Goal: Information Seeking & Learning: Learn about a topic

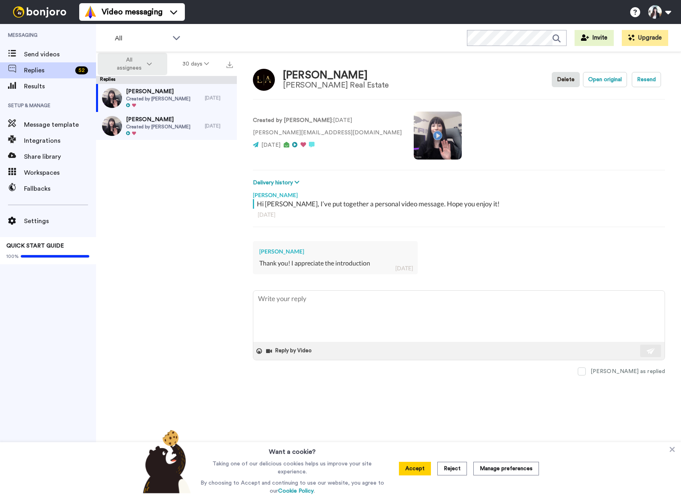
click at [151, 66] on icon at bounding box center [149, 64] width 5 height 6
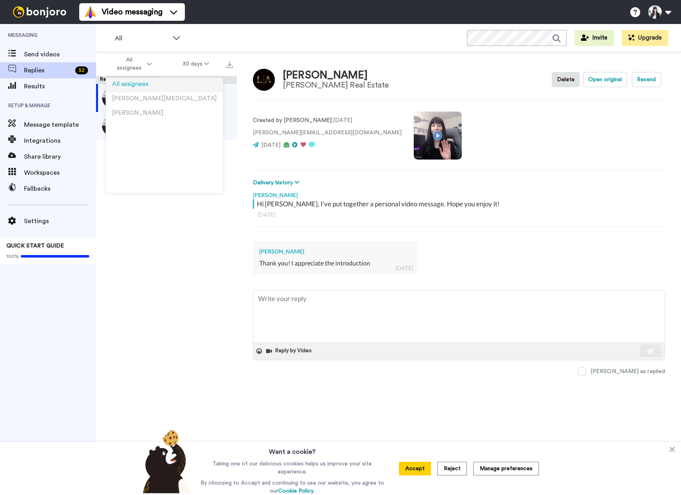
click at [138, 84] on span "All assignees" at bounding box center [130, 84] width 36 height 6
type textarea "x"
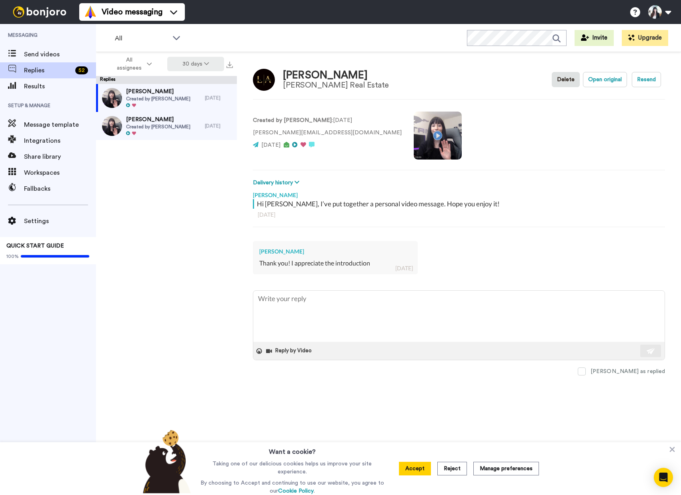
click at [194, 60] on button "30 days" at bounding box center [195, 64] width 57 height 14
click at [56, 52] on span "Send videos" at bounding box center [60, 55] width 72 height 10
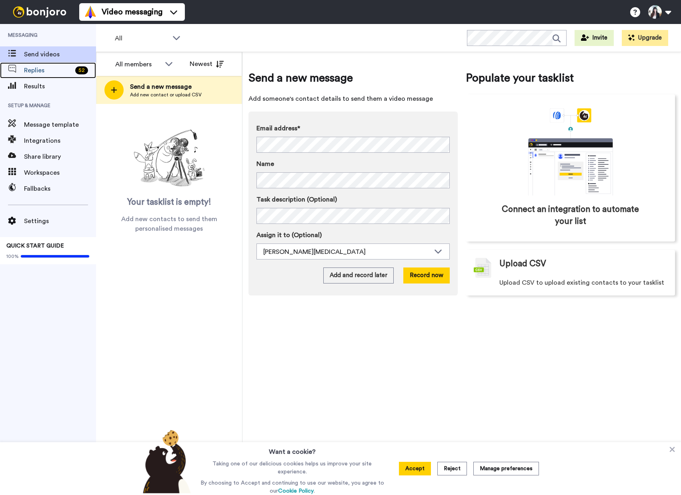
click at [54, 67] on span "Replies" at bounding box center [48, 71] width 48 height 10
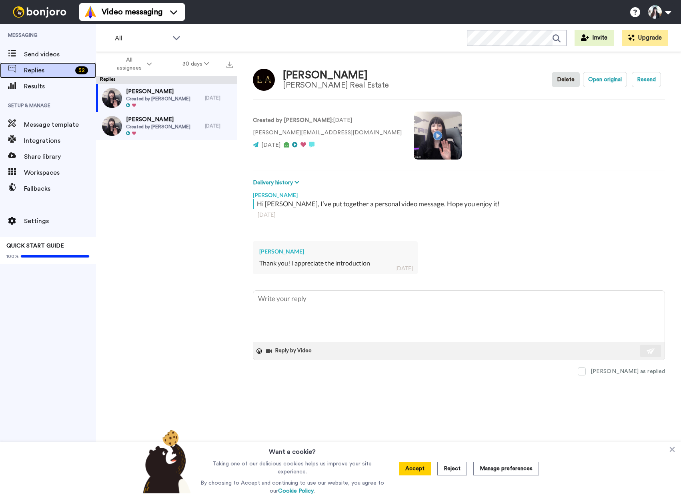
click at [67, 71] on span "Replies" at bounding box center [48, 71] width 48 height 10
click at [164, 40] on span "All" at bounding box center [142, 39] width 54 height 10
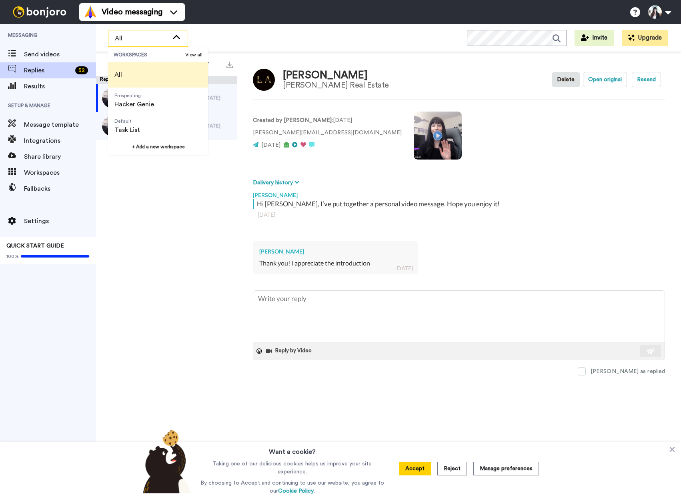
click at [164, 40] on span "All" at bounding box center [142, 39] width 54 height 10
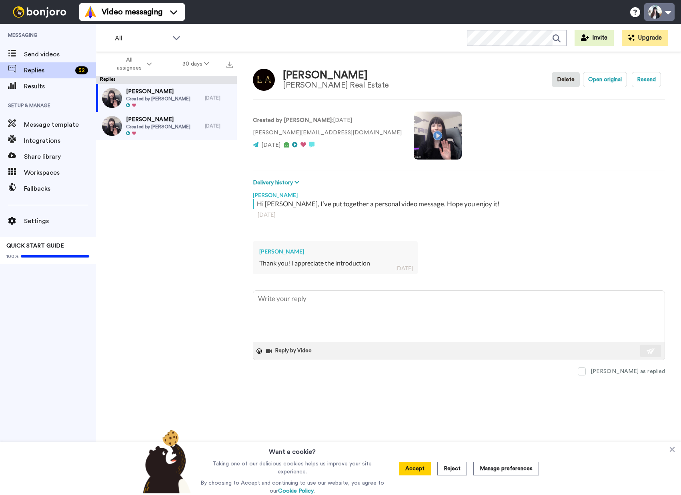
click at [667, 12] on button at bounding box center [659, 12] width 30 height 18
click at [676, 452] on icon at bounding box center [672, 450] width 8 height 8
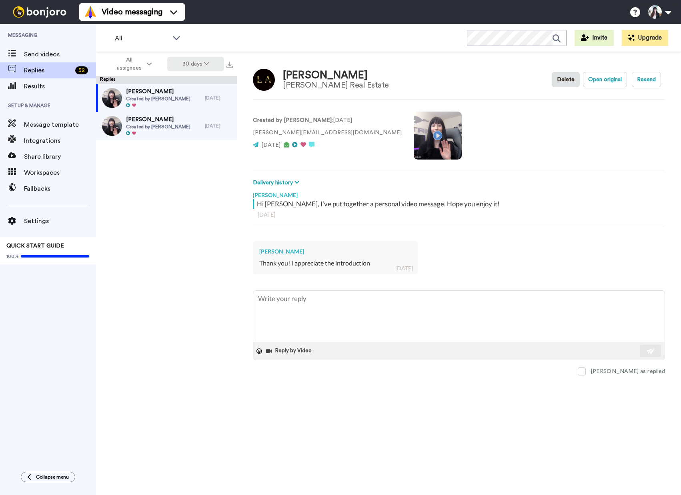
click at [191, 64] on button "30 days" at bounding box center [195, 64] width 57 height 14
click at [186, 91] on li "60 days" at bounding box center [196, 95] width 56 height 14
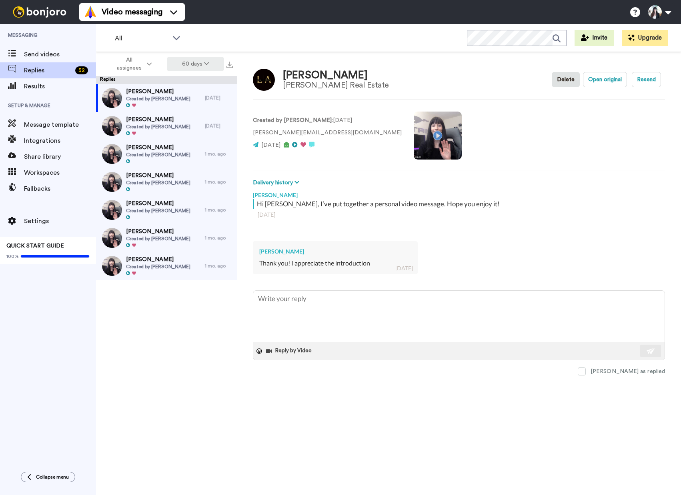
click at [202, 63] on button "60 days" at bounding box center [195, 64] width 57 height 14
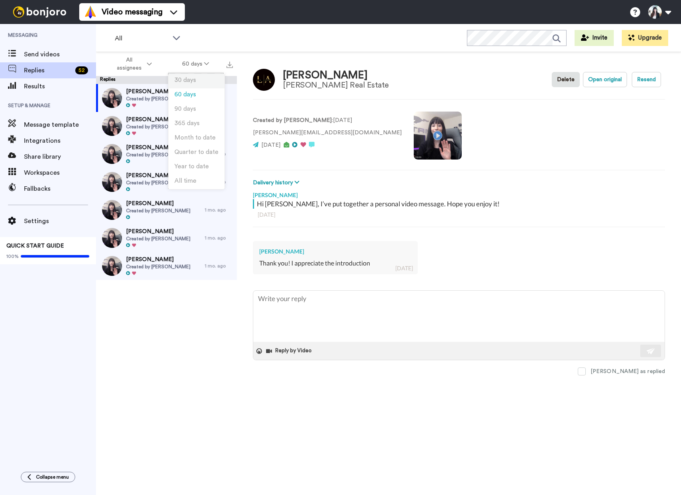
click at [211, 81] on li "30 days" at bounding box center [196, 81] width 56 height 14
type textarea "x"
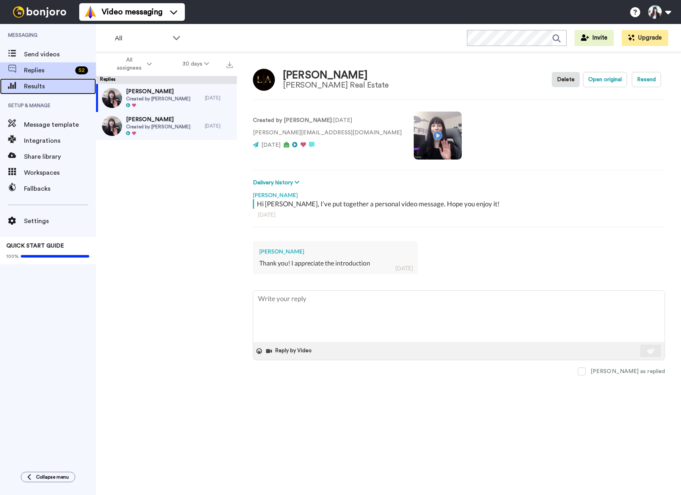
click at [41, 83] on span "Results" at bounding box center [60, 87] width 72 height 10
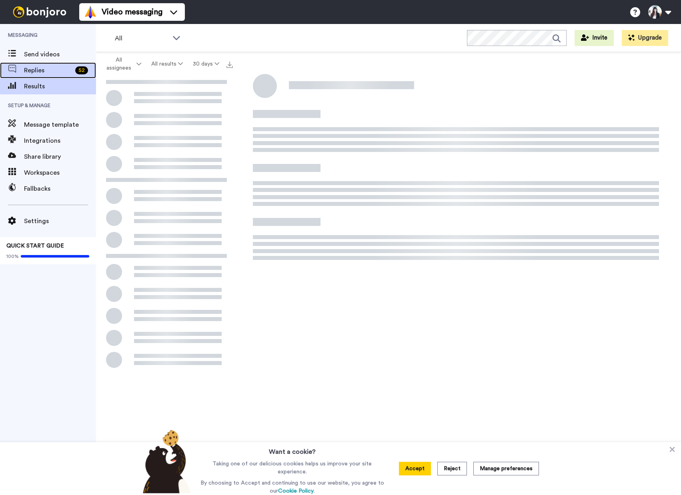
click at [58, 75] on div "Replies 52" at bounding box center [48, 70] width 96 height 16
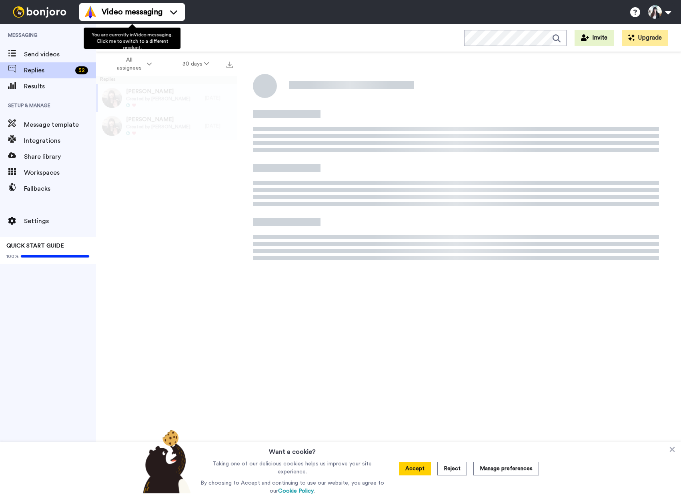
click at [152, 17] on span "Video messaging" at bounding box center [132, 11] width 61 height 11
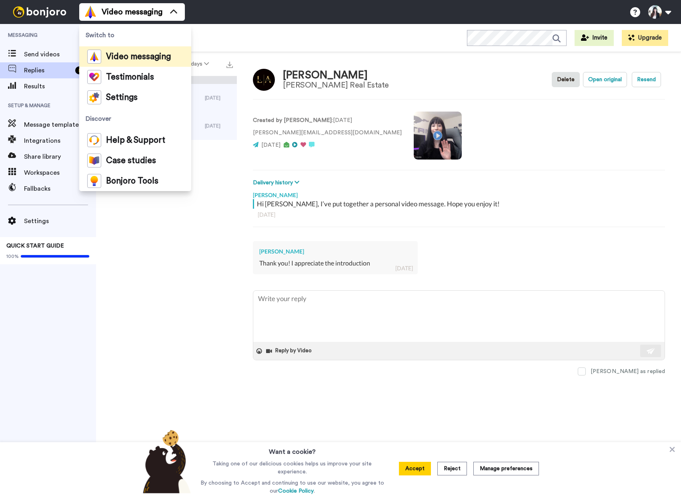
click at [152, 17] on span "Video messaging" at bounding box center [132, 11] width 61 height 11
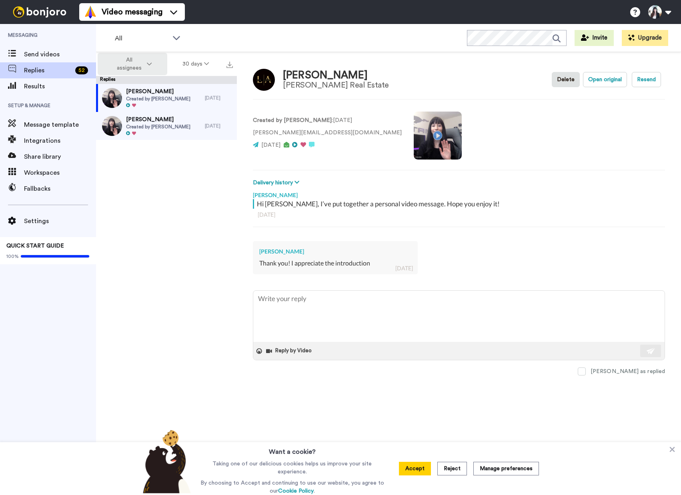
click at [157, 61] on button "All assignees" at bounding box center [133, 64] width 70 height 22
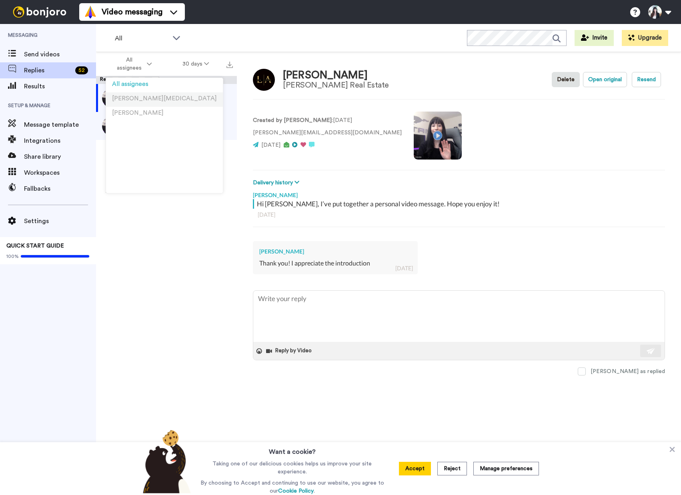
click at [129, 100] on span "Esther Nix" at bounding box center [164, 99] width 105 height 6
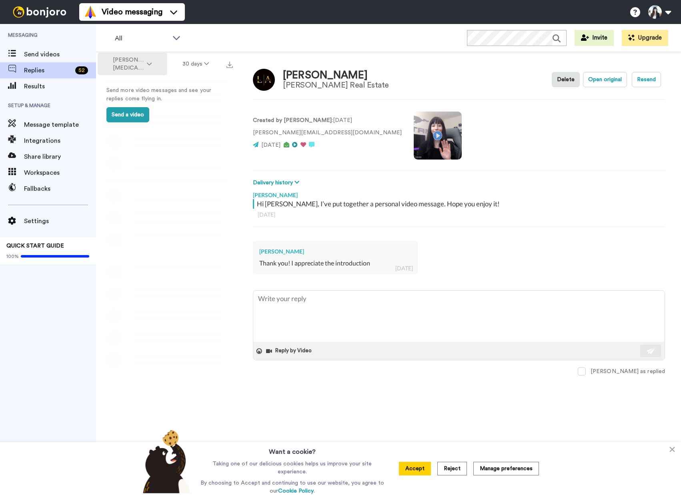
click at [135, 68] on button "Esther Nix" at bounding box center [133, 64] width 70 height 22
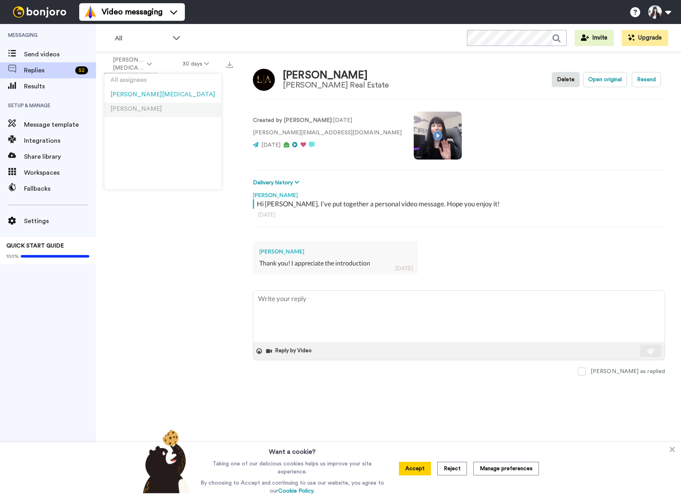
click at [128, 107] on span "[PERSON_NAME]" at bounding box center [136, 109] width 52 height 6
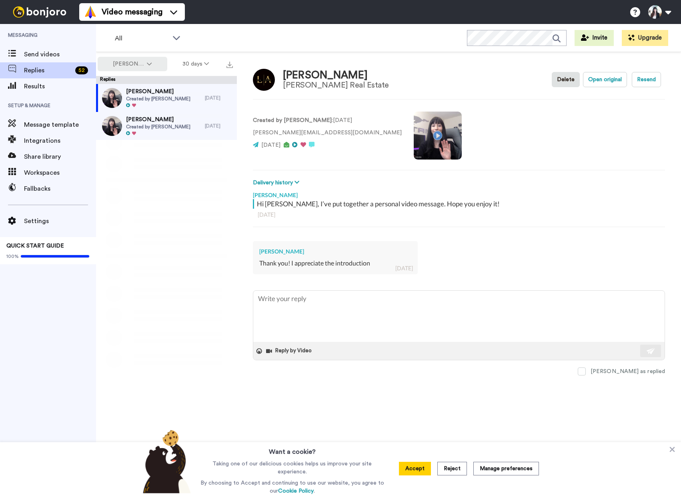
click at [140, 61] on span "[PERSON_NAME]" at bounding box center [129, 64] width 32 height 8
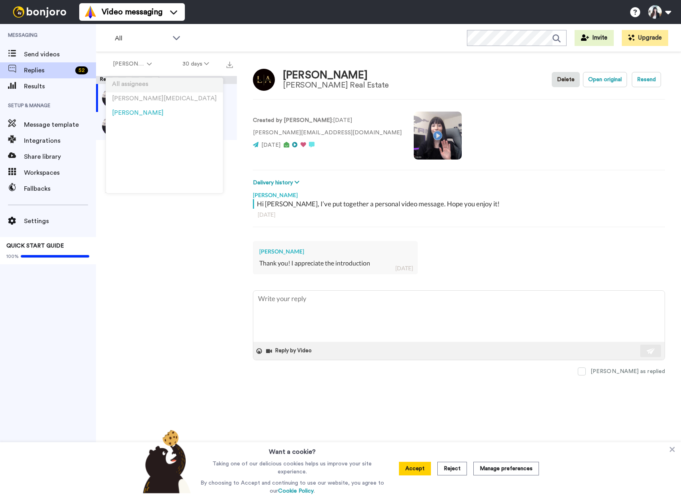
click at [140, 89] on li "All assignees" at bounding box center [164, 85] width 117 height 14
type textarea "x"
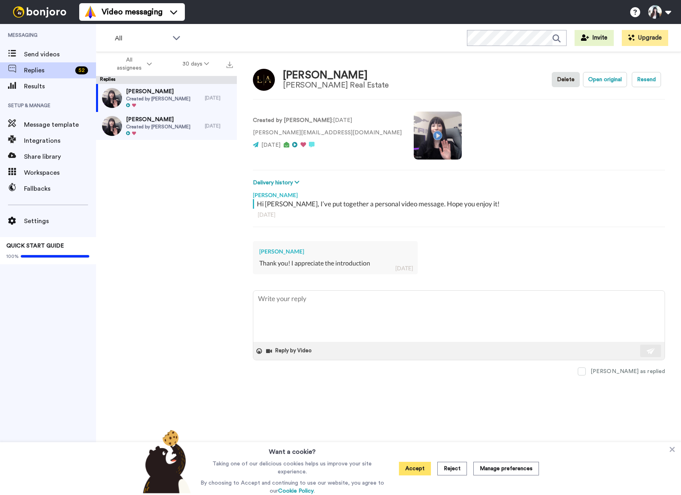
click at [416, 471] on button "Accept" at bounding box center [415, 469] width 32 height 14
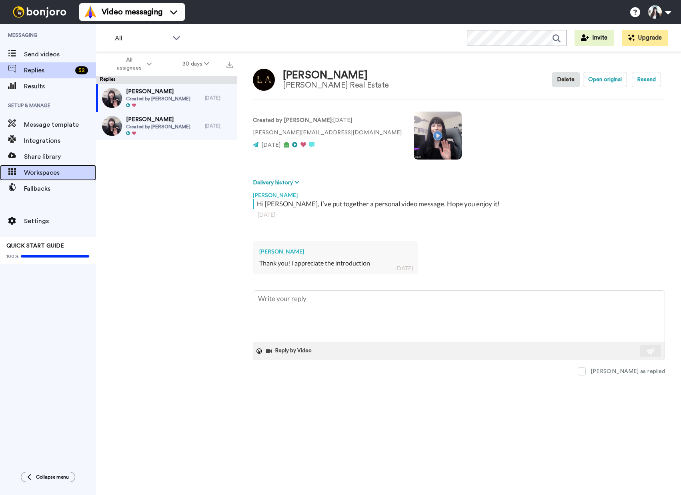
click at [26, 174] on span "Workspaces" at bounding box center [60, 173] width 72 height 10
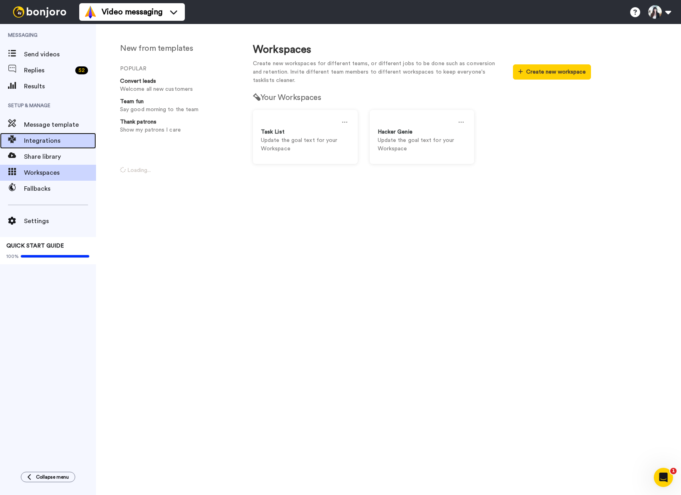
click at [36, 144] on span "Integrations" at bounding box center [60, 141] width 72 height 10
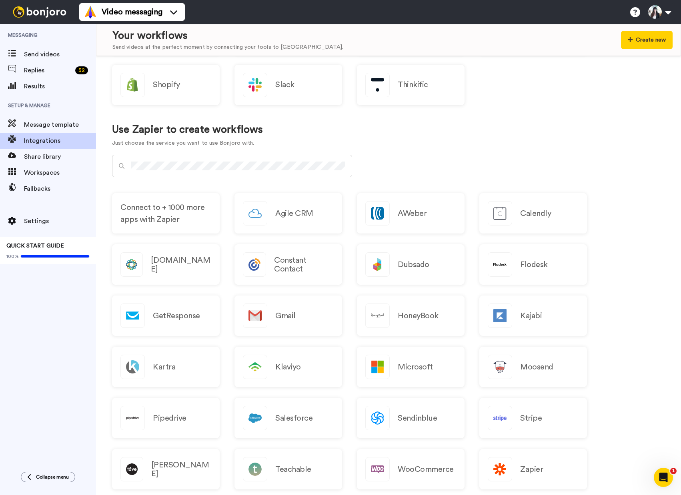
scroll to position [320, 0]
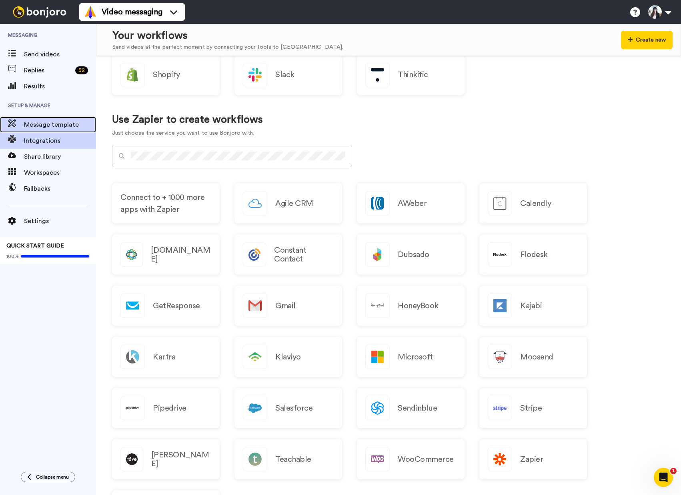
click at [64, 119] on div "Message template" at bounding box center [48, 125] width 96 height 16
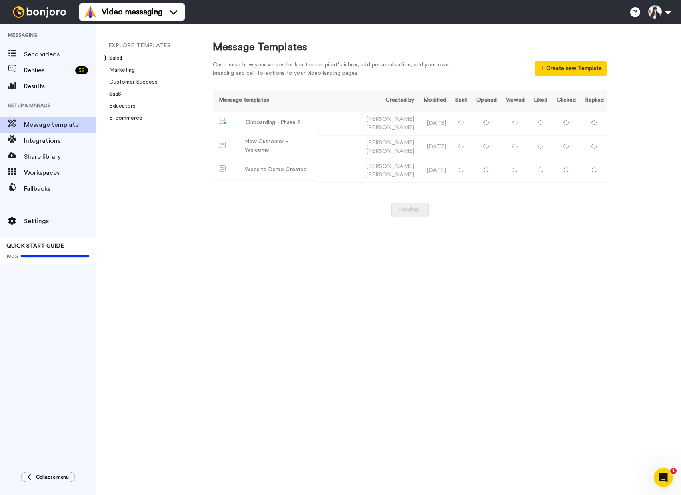
click at [121, 59] on link "Sales" at bounding box center [113, 58] width 18 height 6
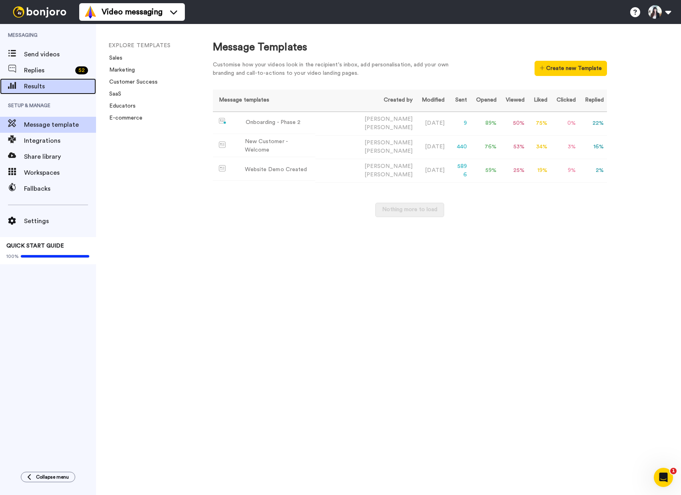
click at [53, 88] on span "Results" at bounding box center [60, 87] width 72 height 10
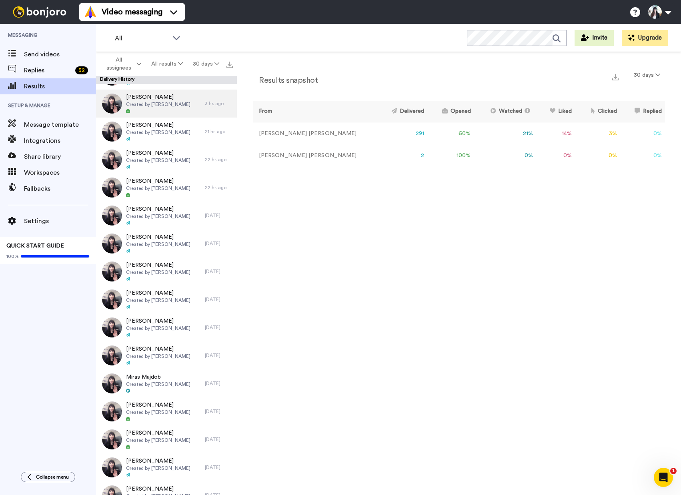
scroll to position [80, 0]
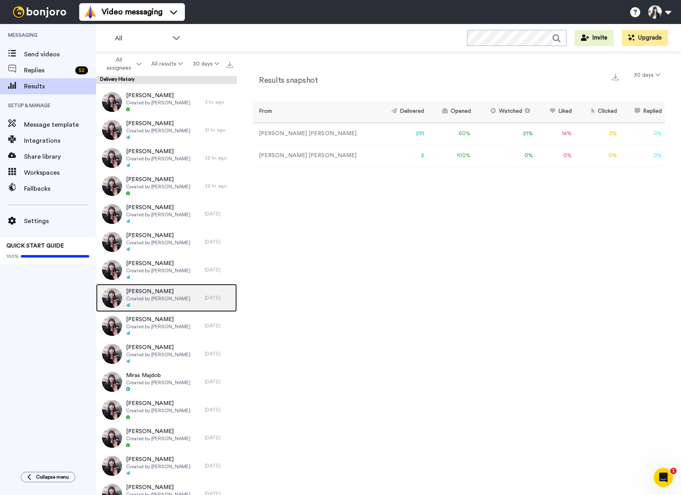
click at [156, 304] on div at bounding box center [158, 306] width 64 height 6
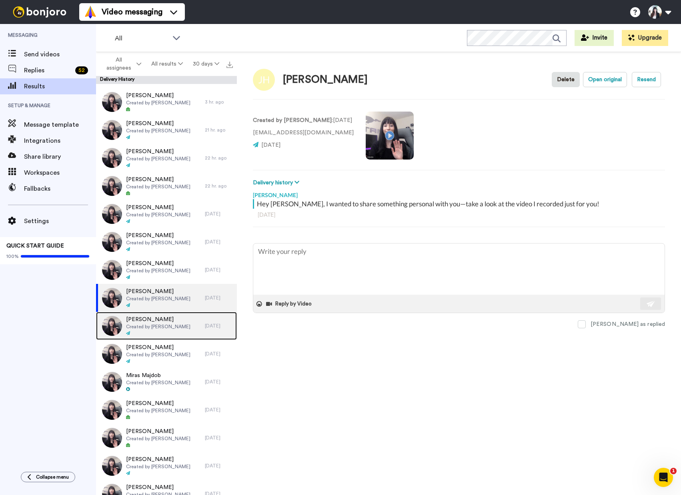
click at [161, 320] on span "John Patterson" at bounding box center [158, 320] width 64 height 8
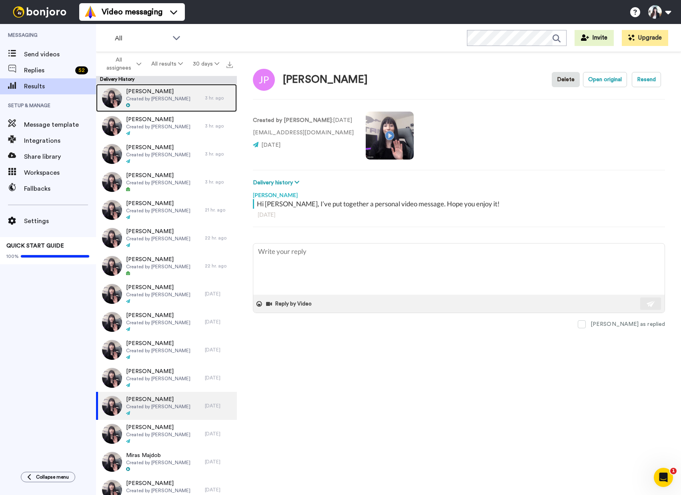
click at [150, 101] on span "Created by [PERSON_NAME]" at bounding box center [158, 99] width 64 height 6
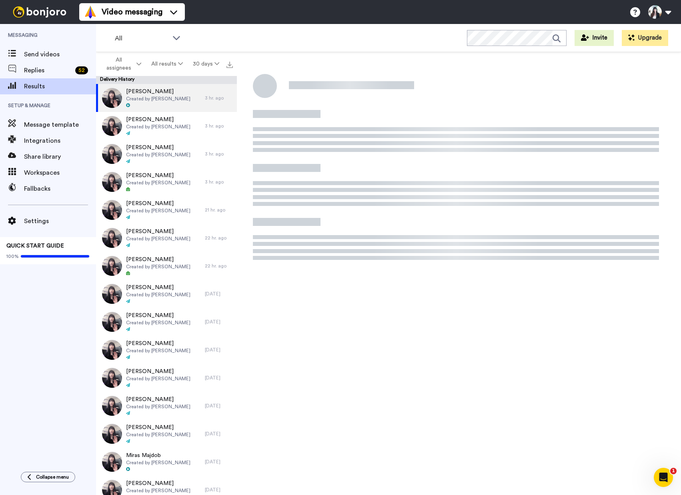
type textarea "x"
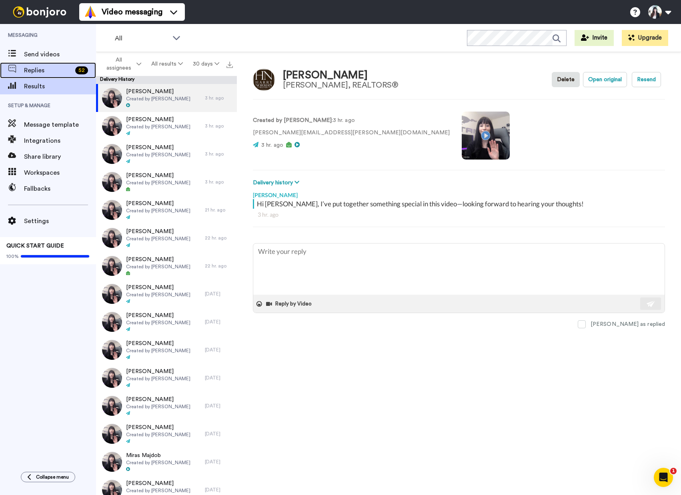
click at [45, 72] on span "Replies" at bounding box center [48, 71] width 48 height 10
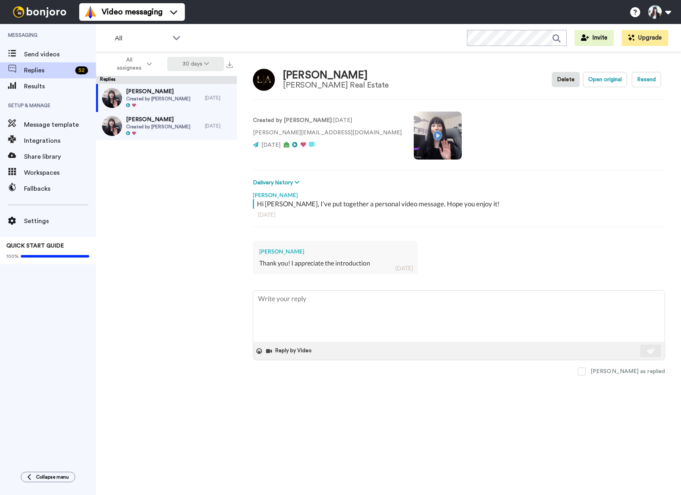
click at [189, 60] on button "30 days" at bounding box center [195, 64] width 57 height 14
click at [516, 68] on div "[PERSON_NAME] [PERSON_NAME] Real Estate Delete Open original Resend" at bounding box center [459, 79] width 412 height 23
click at [64, 51] on span "Send videos" at bounding box center [60, 55] width 72 height 10
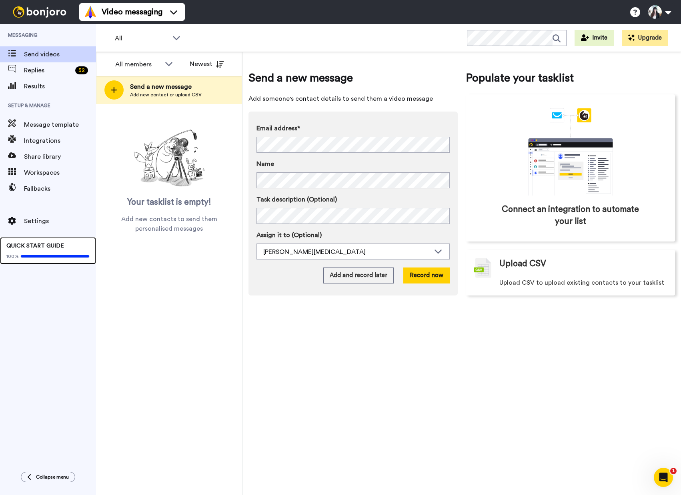
click at [41, 249] on div "QUICK START GUIDE 100%" at bounding box center [48, 250] width 96 height 27
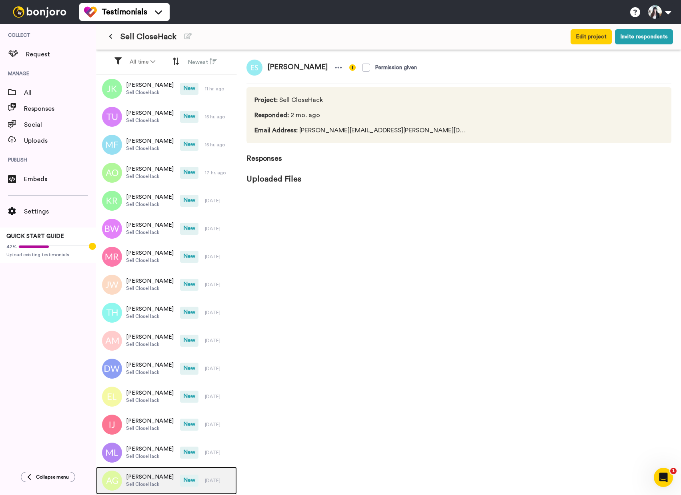
click at [136, 479] on span "[PERSON_NAME]" at bounding box center [150, 477] width 48 height 8
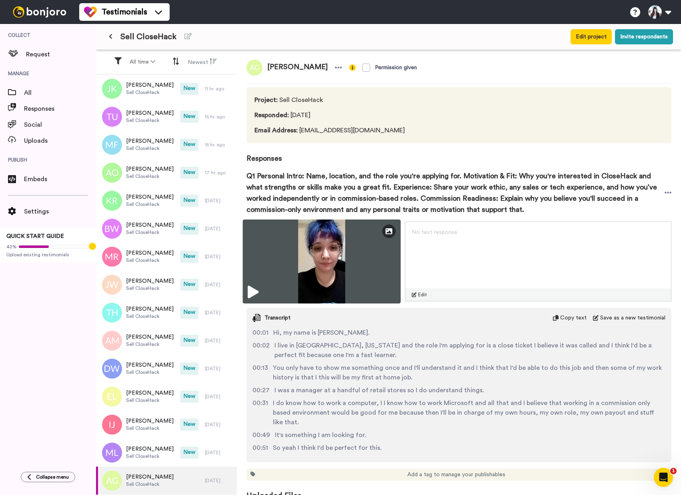
click at [258, 290] on icon at bounding box center [253, 292] width 11 height 13
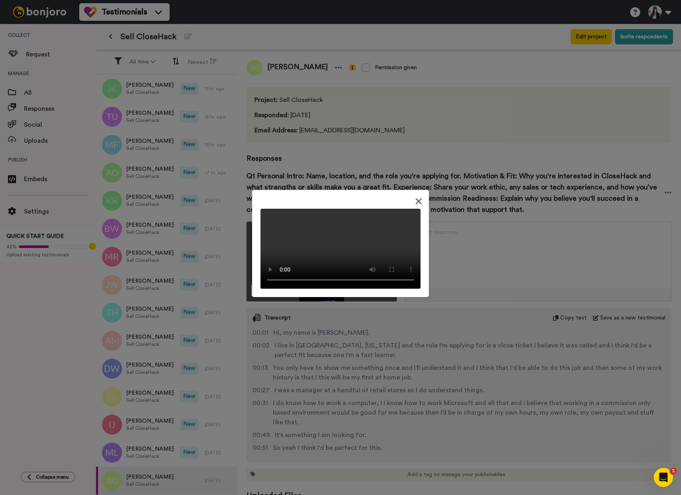
click at [351, 190] on div at bounding box center [340, 243] width 177 height 107
click at [417, 199] on icon at bounding box center [419, 202] width 6 height 6
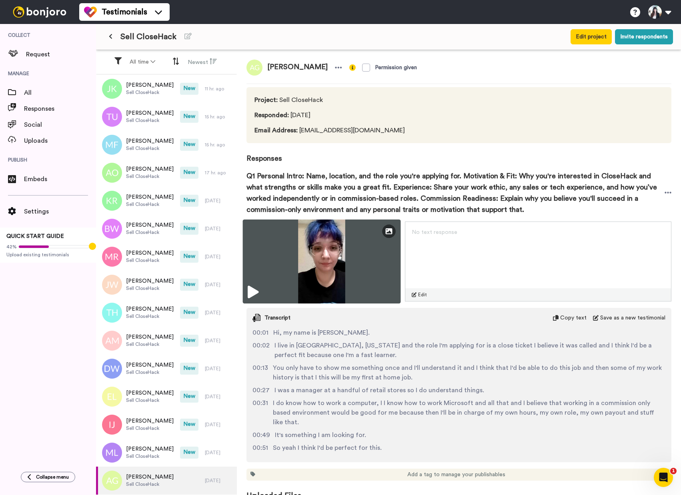
click at [257, 287] on icon at bounding box center [253, 292] width 11 height 13
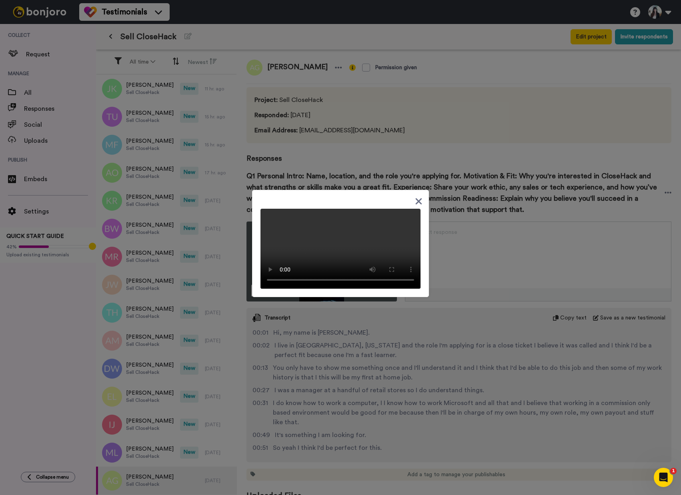
click at [542, 397] on div at bounding box center [340, 247] width 681 height 495
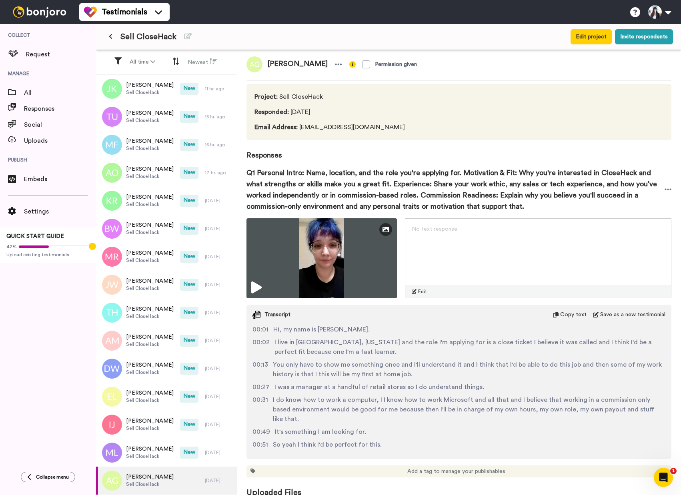
scroll to position [7, 0]
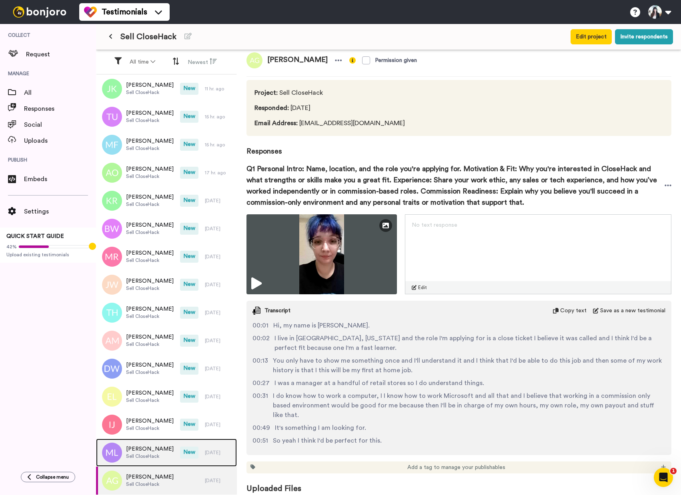
click at [138, 457] on span "Sell CloseHack" at bounding box center [150, 456] width 48 height 6
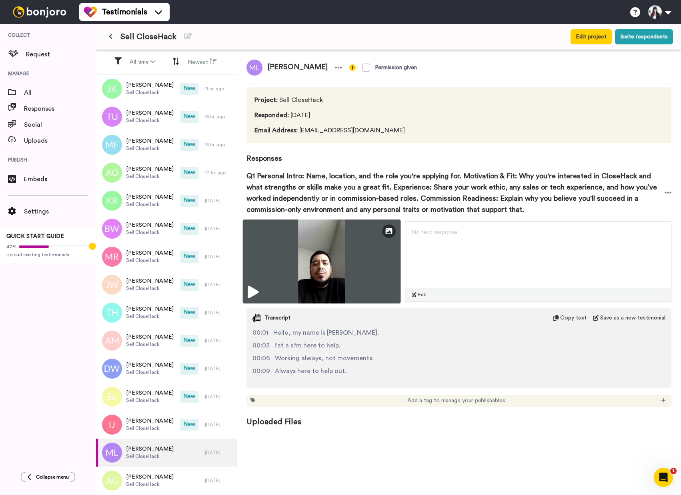
click at [259, 288] on img at bounding box center [322, 262] width 158 height 84
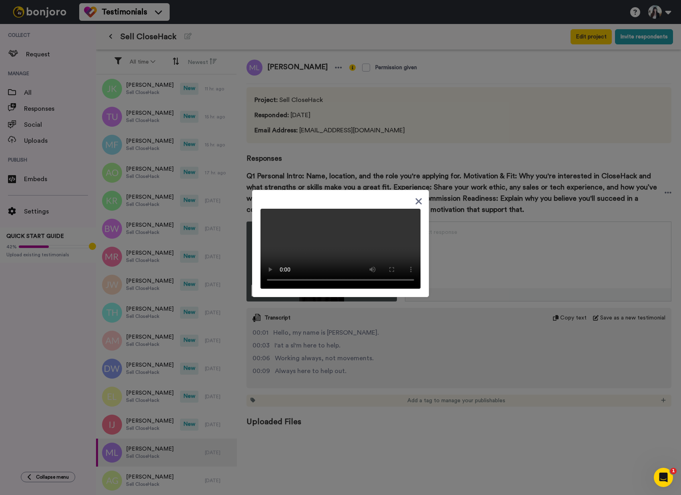
click at [542, 422] on div at bounding box center [340, 247] width 681 height 495
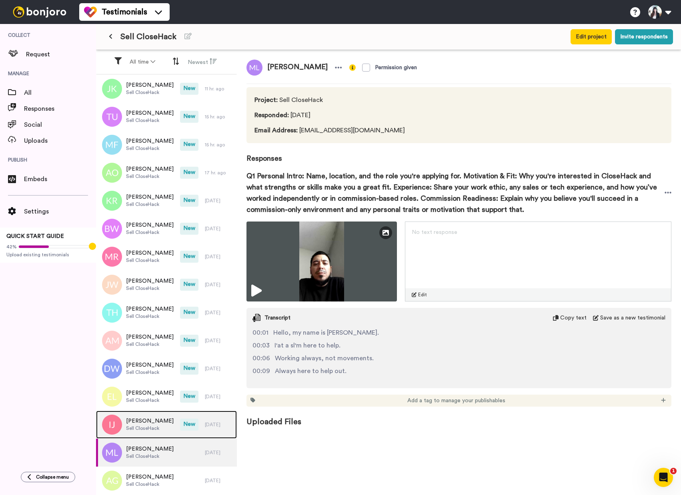
click at [159, 421] on div "Isa Jaber Sell CloseHack" at bounding box center [138, 425] width 84 height 28
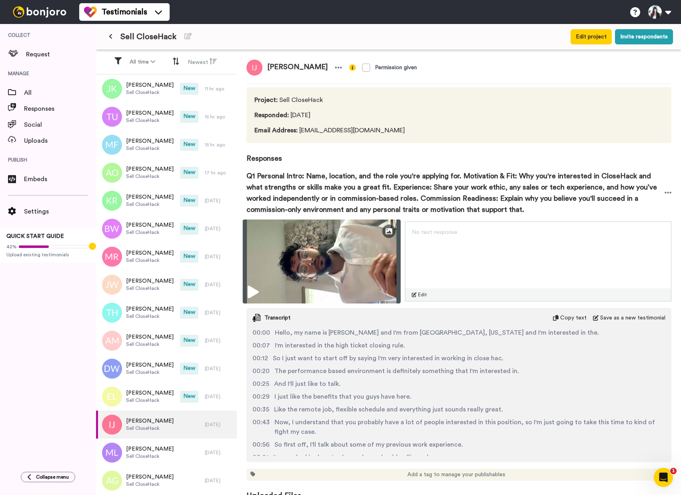
click at [249, 292] on icon at bounding box center [253, 292] width 11 height 13
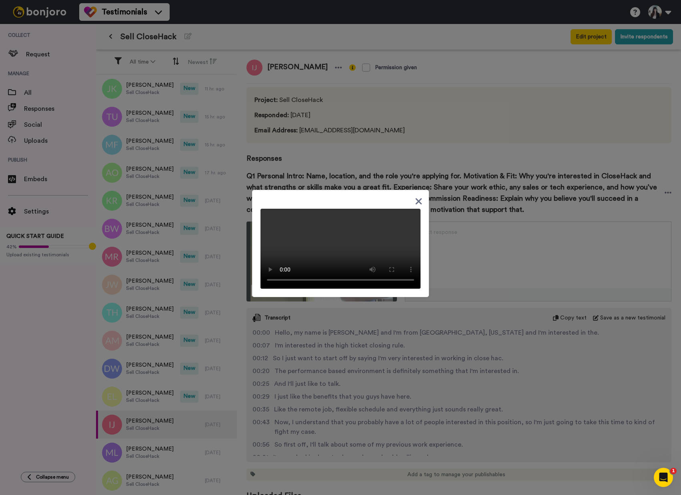
click at [419, 197] on icon at bounding box center [419, 202] width 8 height 10
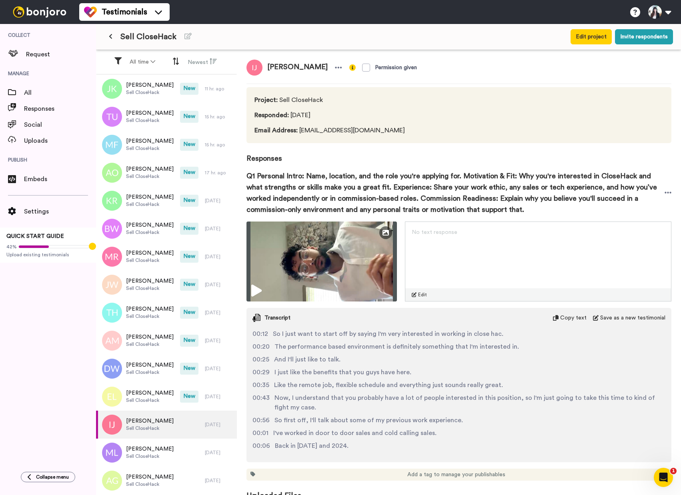
scroll to position [102, 0]
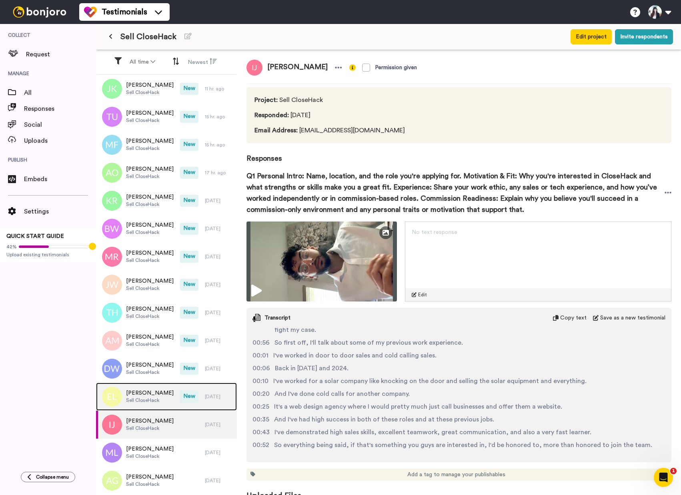
click at [162, 404] on div "Ethan Lester Sell CloseHack" at bounding box center [138, 397] width 84 height 28
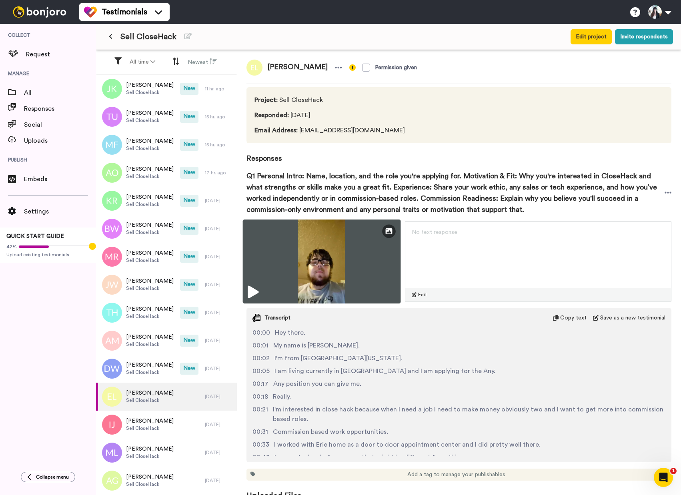
click at [262, 292] on img at bounding box center [322, 262] width 158 height 84
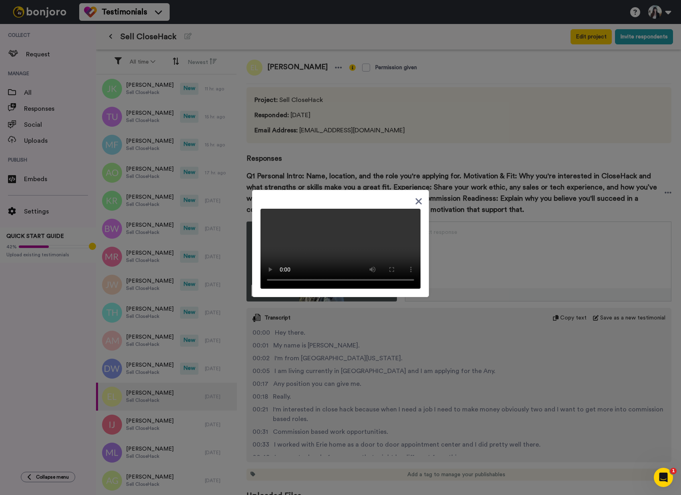
click at [143, 419] on div at bounding box center [340, 247] width 681 height 495
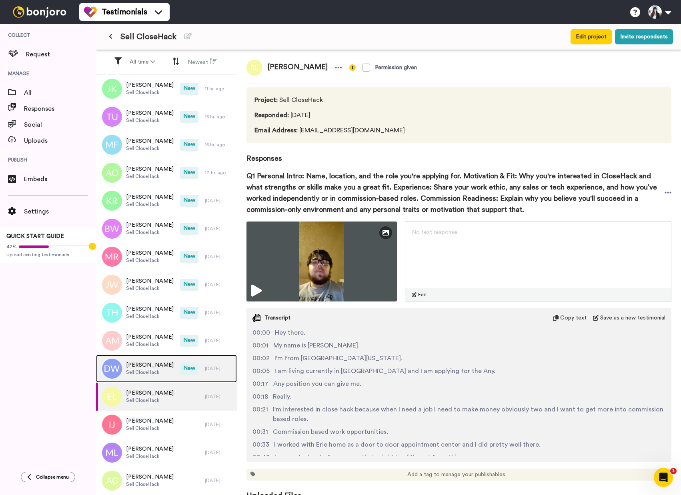
click at [151, 363] on span "[PERSON_NAME]" at bounding box center [150, 365] width 48 height 8
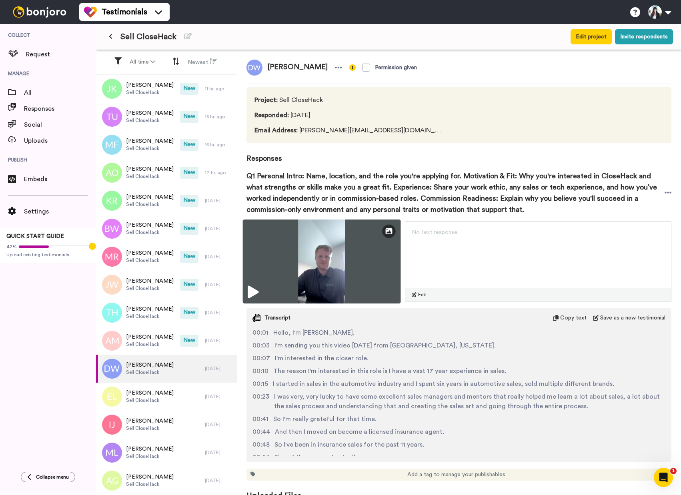
click at [253, 291] on icon at bounding box center [253, 292] width 11 height 13
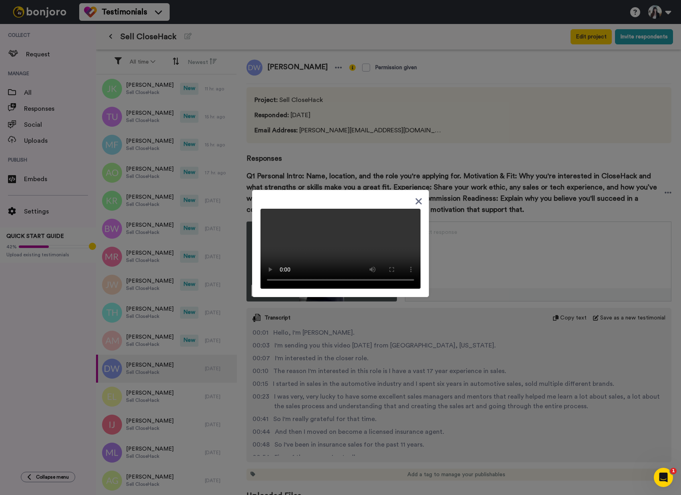
click at [418, 199] on icon at bounding box center [419, 202] width 6 height 6
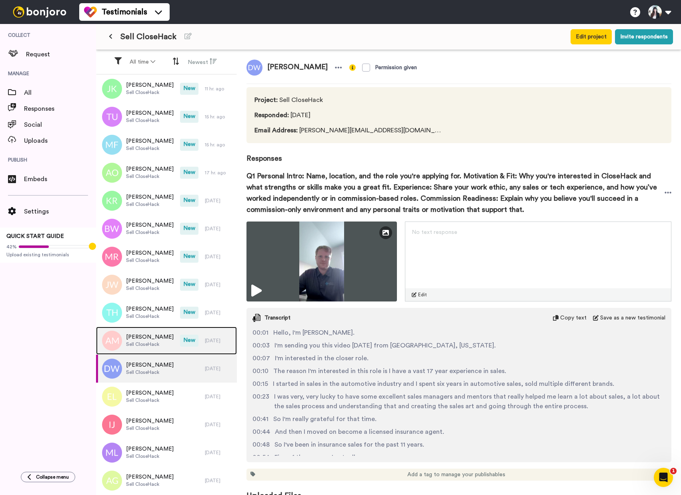
click at [123, 341] on div "Alexandrina Mostasharnia Sell CloseHack" at bounding box center [138, 341] width 84 height 28
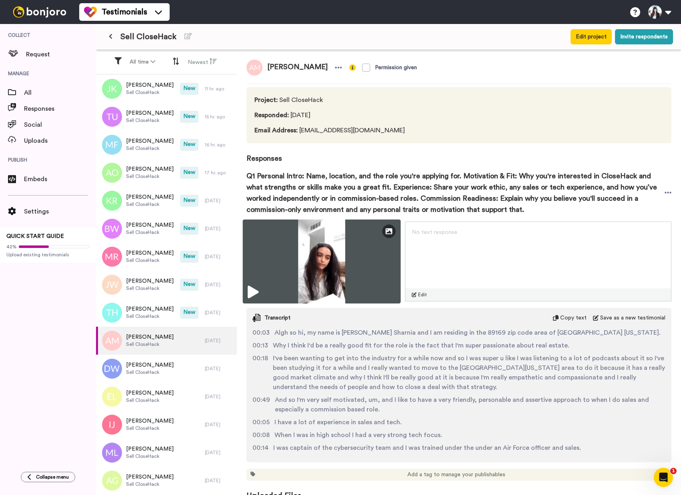
click at [253, 291] on icon at bounding box center [253, 292] width 11 height 13
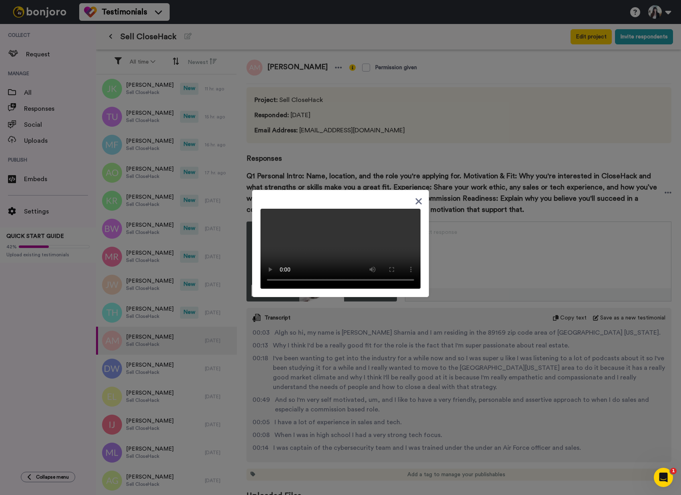
click at [518, 394] on div at bounding box center [340, 247] width 681 height 495
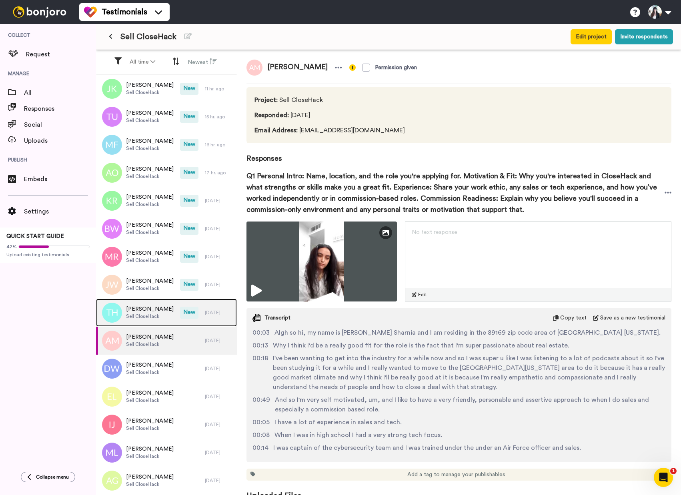
click at [155, 303] on div "Ted Hasley Sell CloseHack" at bounding box center [138, 313] width 84 height 28
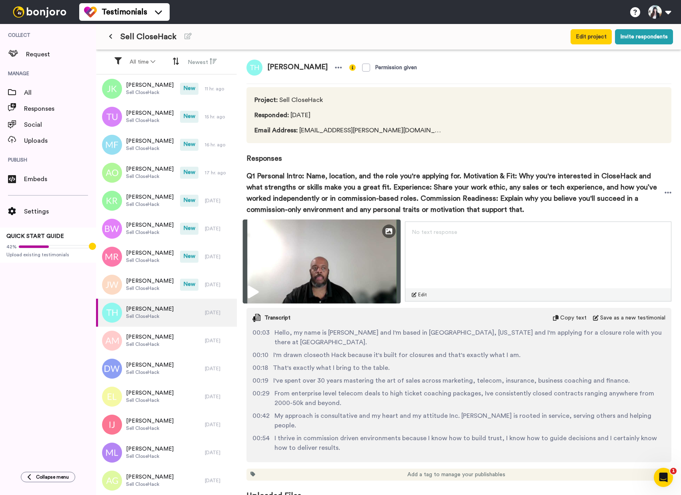
click at [252, 297] on icon at bounding box center [253, 292] width 11 height 13
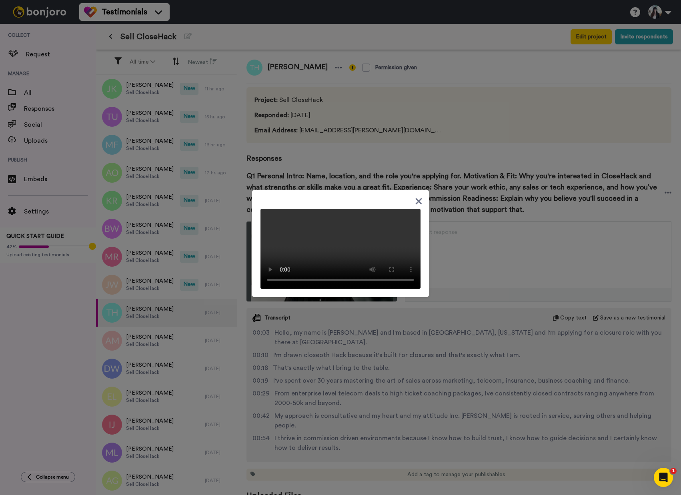
click at [305, 142] on div at bounding box center [340, 247] width 681 height 495
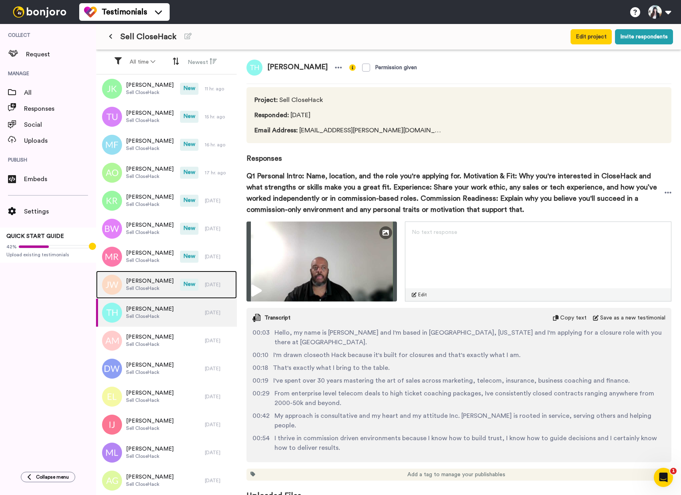
click at [150, 293] on div "Joann Weiland Sell CloseHack" at bounding box center [138, 285] width 84 height 28
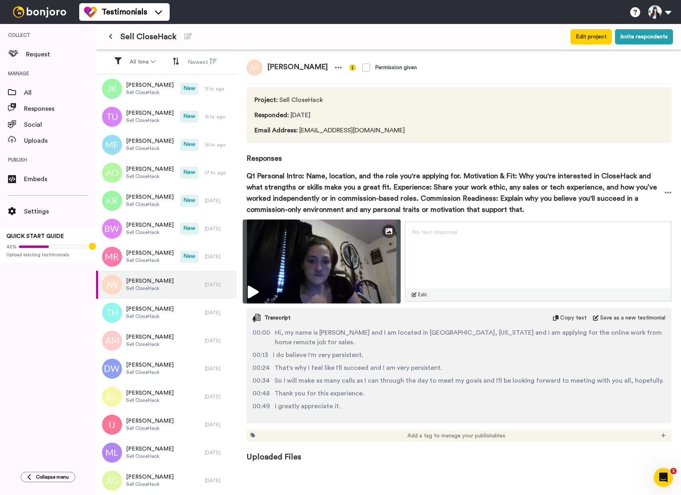
click at [257, 292] on icon at bounding box center [253, 292] width 11 height 13
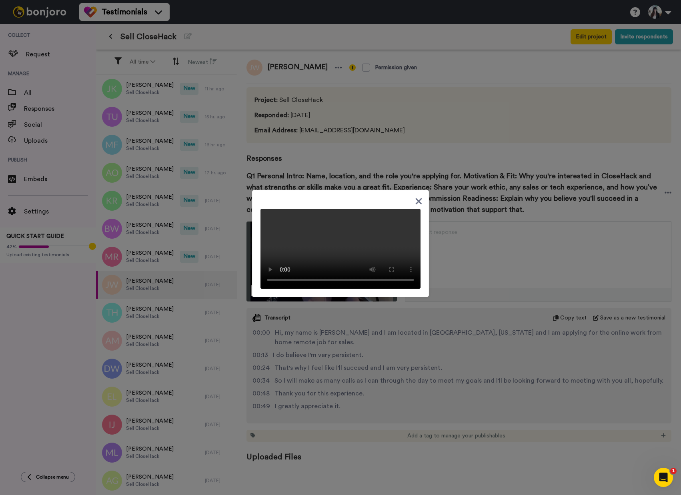
click at [151, 282] on div at bounding box center [340, 247] width 681 height 495
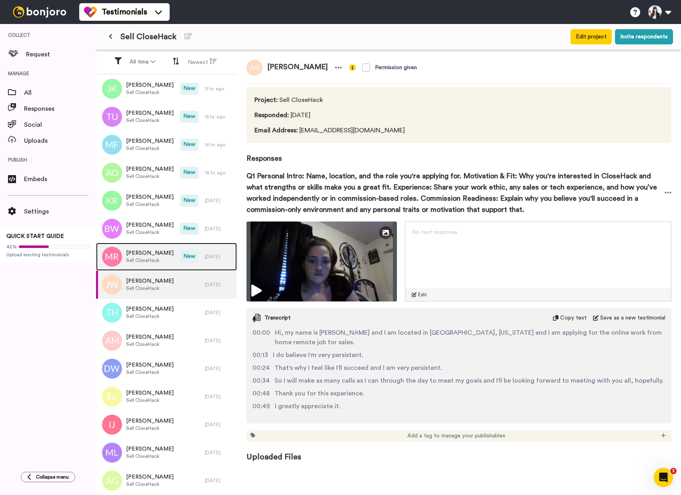
click at [175, 261] on div "Madison Rogers Sell CloseHack" at bounding box center [138, 257] width 84 height 28
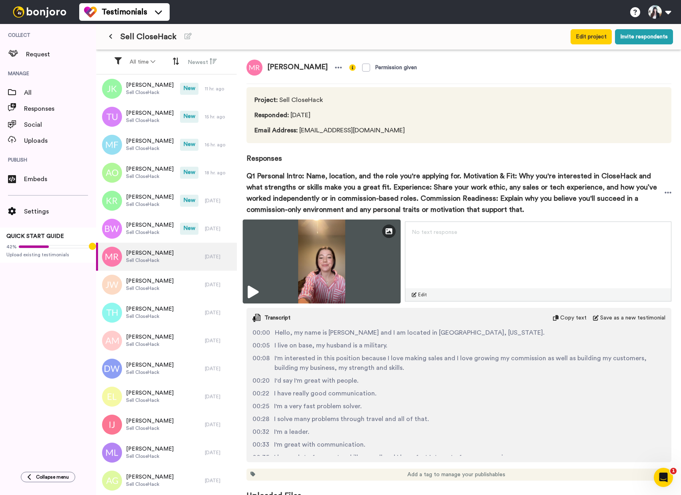
click at [256, 287] on icon at bounding box center [253, 292] width 11 height 13
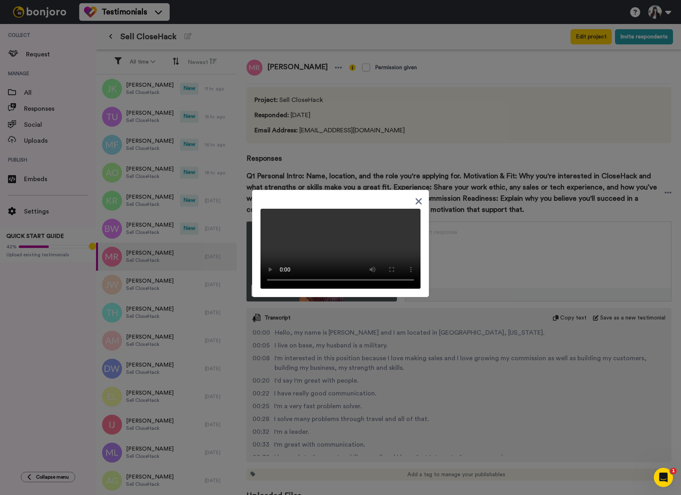
click at [193, 315] on div at bounding box center [340, 247] width 681 height 495
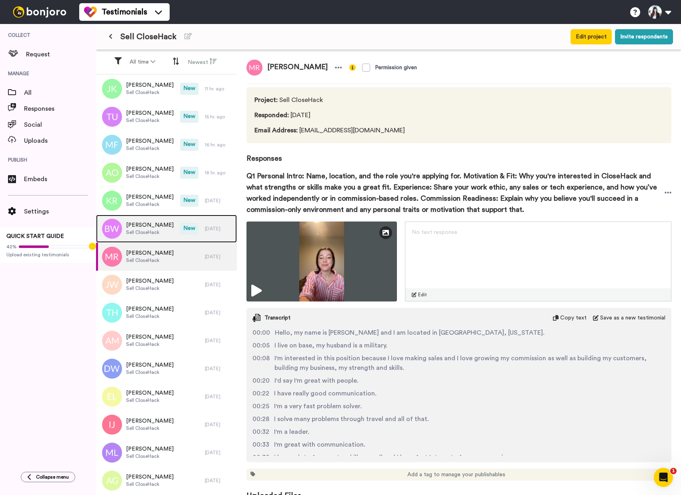
drag, startPoint x: 168, startPoint y: 242, endPoint x: 145, endPoint y: 218, distance: 33.4
click at [168, 242] on div "Ben Wildman Sell CloseHack" at bounding box center [138, 229] width 84 height 28
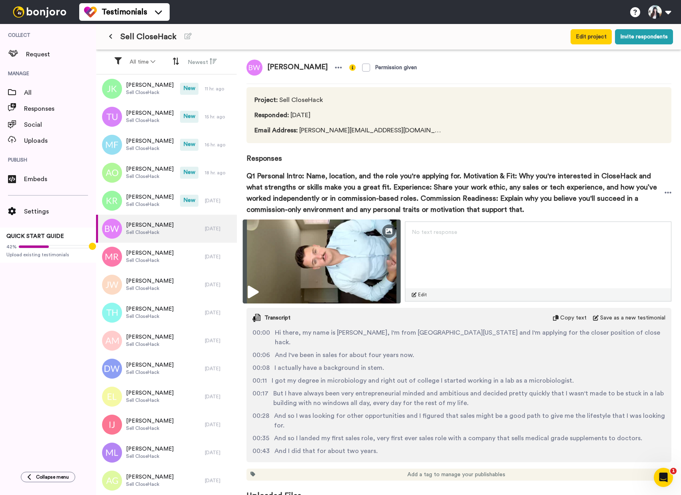
click at [255, 291] on icon at bounding box center [253, 292] width 11 height 13
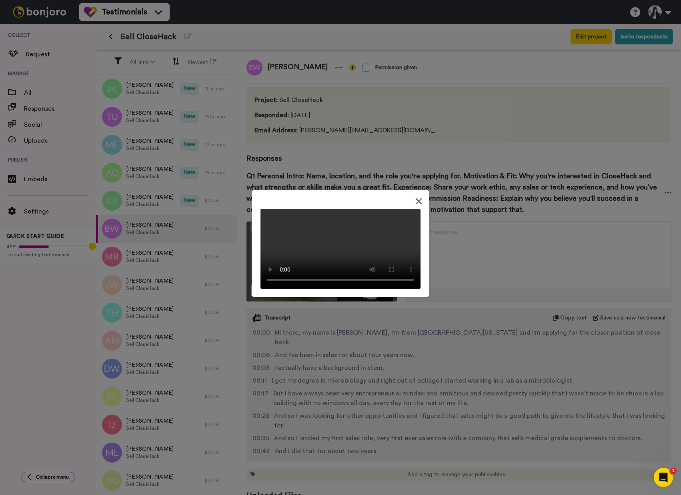
click at [225, 249] on div at bounding box center [340, 247] width 681 height 495
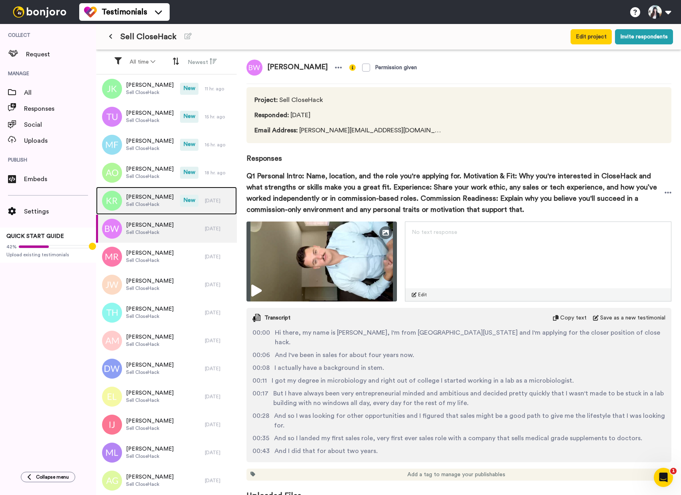
click at [131, 200] on span "[PERSON_NAME]" at bounding box center [150, 197] width 48 height 8
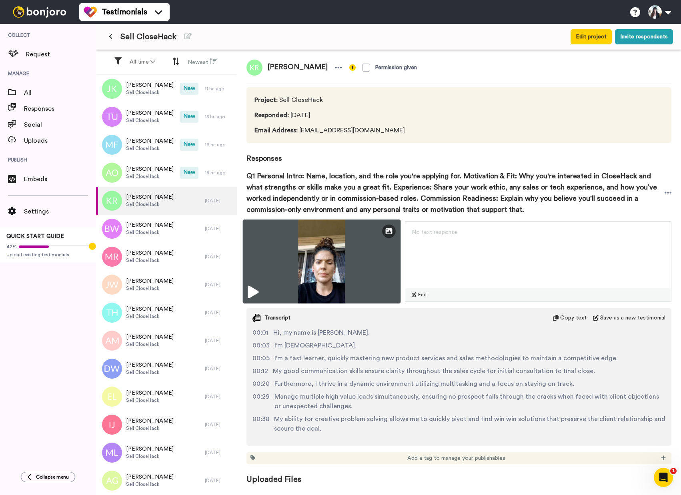
click at [251, 287] on icon at bounding box center [253, 292] width 11 height 13
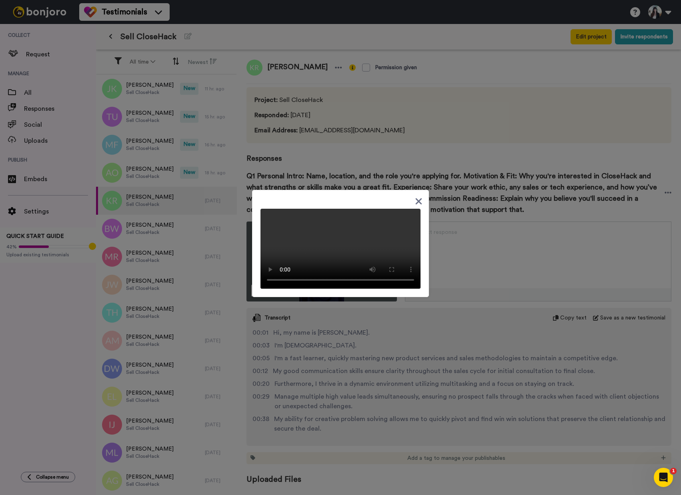
click at [54, 298] on div at bounding box center [340, 247] width 681 height 495
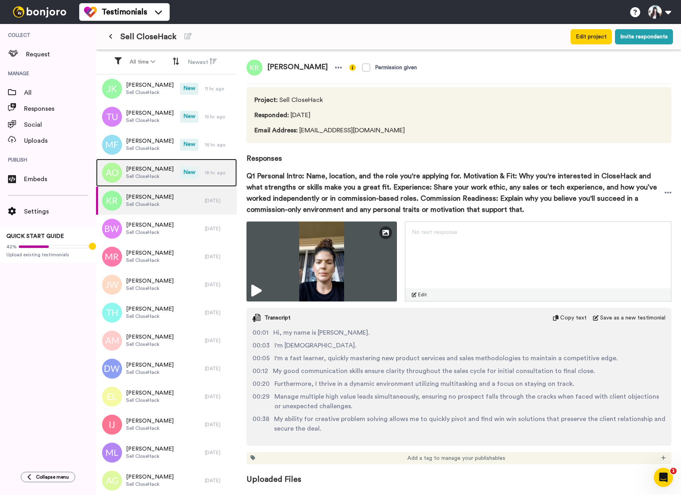
click at [161, 182] on div "Ahmed Omar Sell CloseHack" at bounding box center [138, 173] width 84 height 28
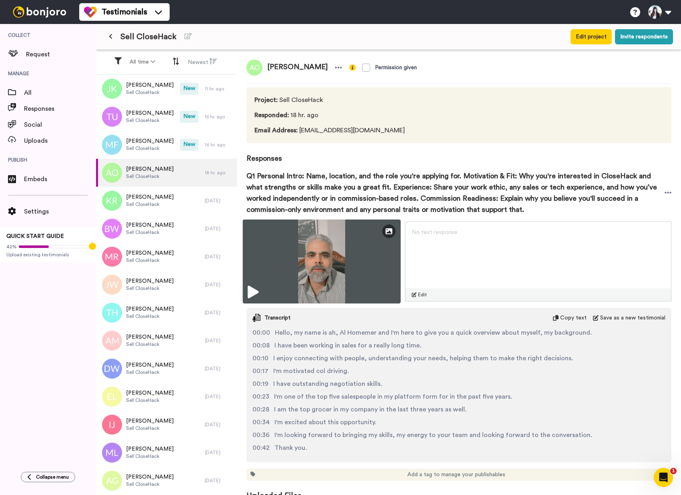
click at [258, 285] on img at bounding box center [322, 262] width 158 height 84
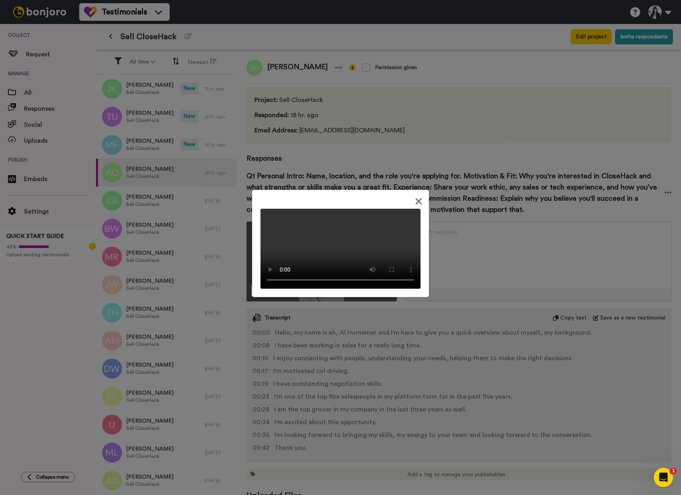
click at [198, 295] on div at bounding box center [340, 247] width 681 height 495
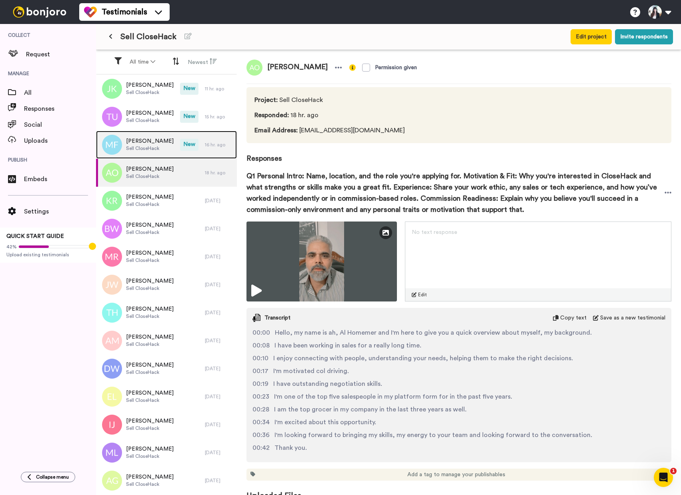
click at [170, 157] on div "Matheus Franco Sell CloseHack" at bounding box center [138, 145] width 84 height 28
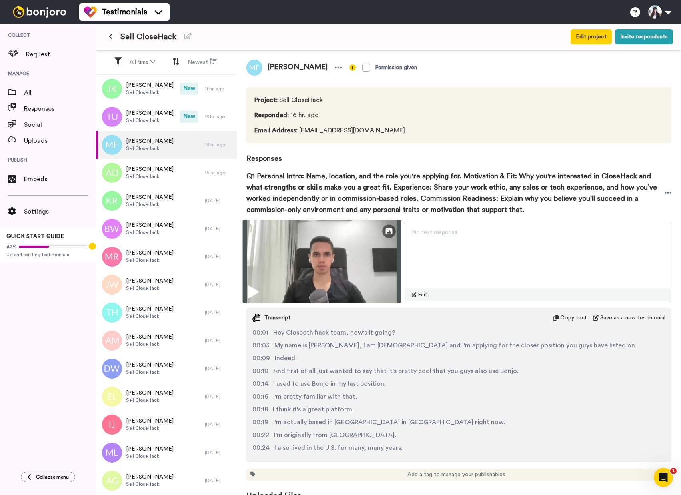
click at [251, 293] on icon at bounding box center [253, 292] width 11 height 13
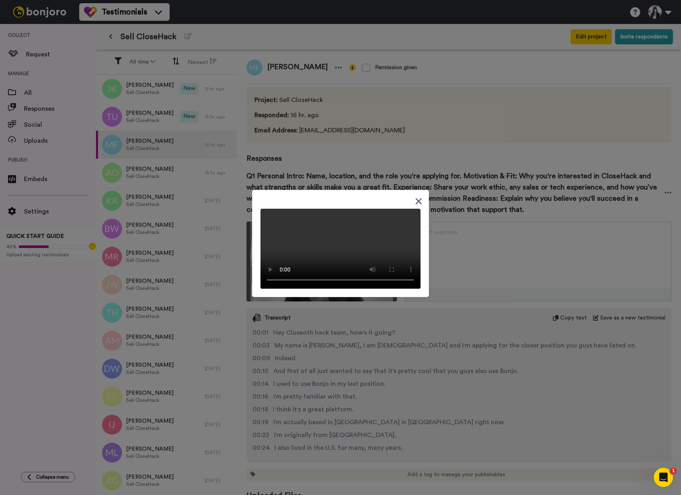
drag, startPoint x: 415, startPoint y: 198, endPoint x: 383, endPoint y: 190, distance: 33.4
click at [416, 199] on icon at bounding box center [419, 202] width 6 height 6
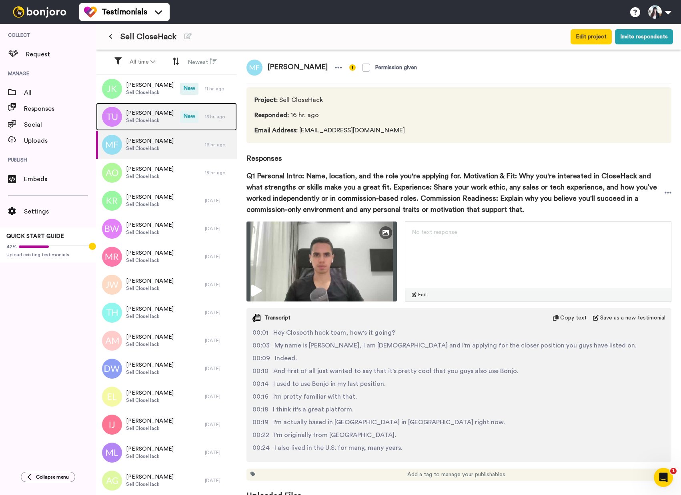
click at [137, 115] on span "[PERSON_NAME]" at bounding box center [150, 113] width 48 height 8
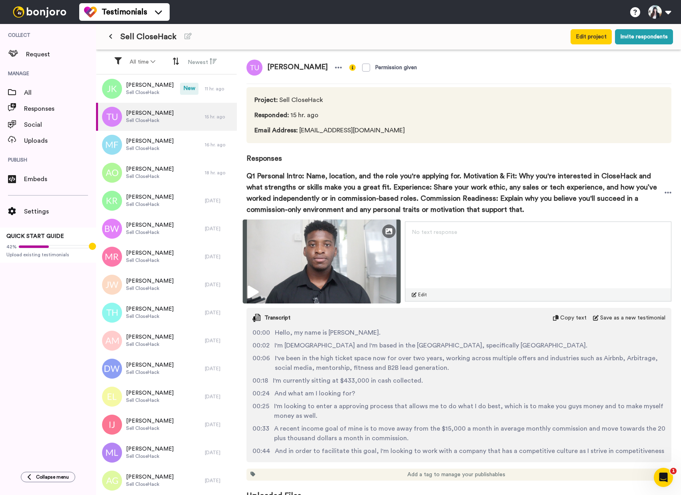
click at [256, 292] on icon at bounding box center [253, 292] width 11 height 13
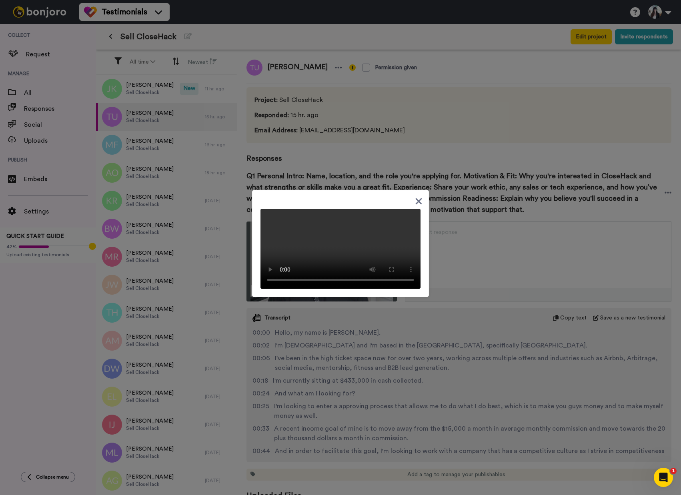
click at [143, 257] on div at bounding box center [340, 247] width 681 height 495
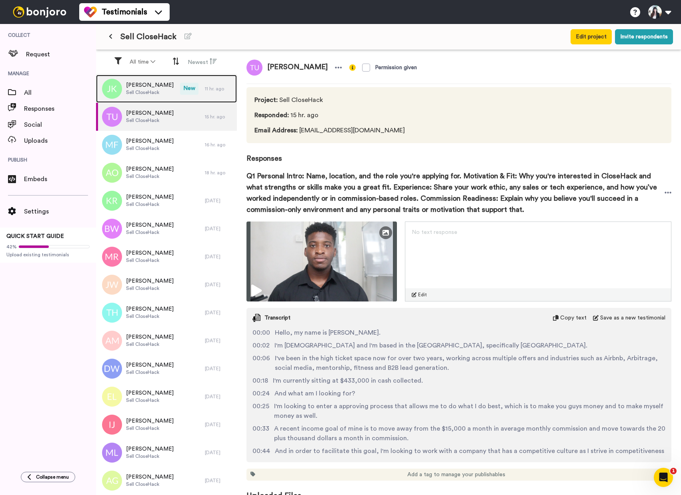
click at [179, 100] on div "James Kenneth Harmon Jr Sell CloseHack" at bounding box center [138, 89] width 84 height 28
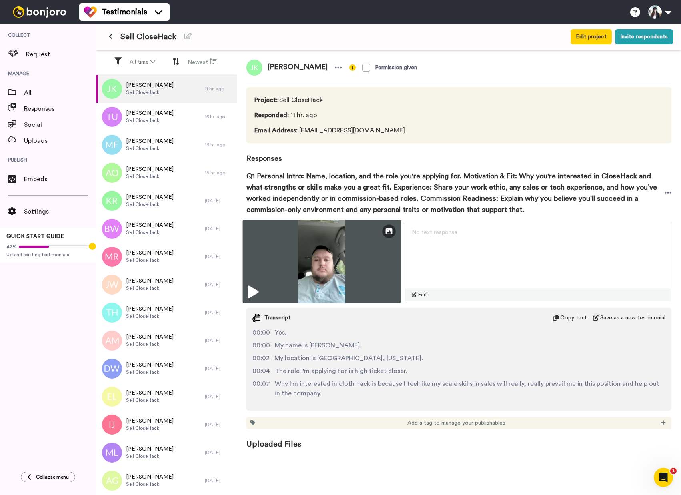
click at [251, 293] on icon at bounding box center [253, 292] width 11 height 13
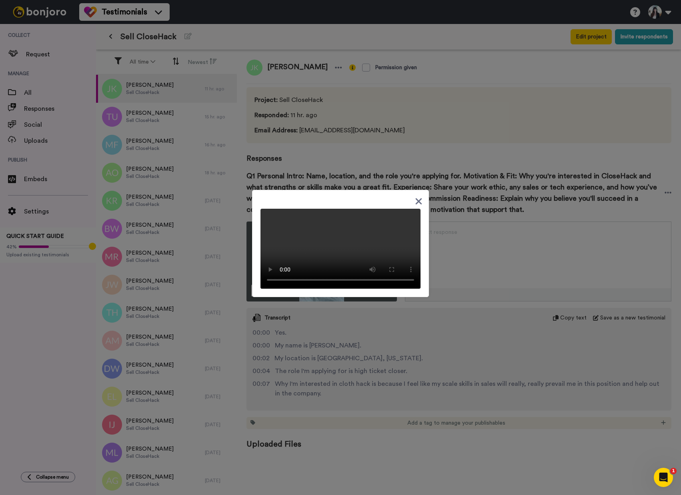
click at [44, 280] on div at bounding box center [340, 247] width 681 height 495
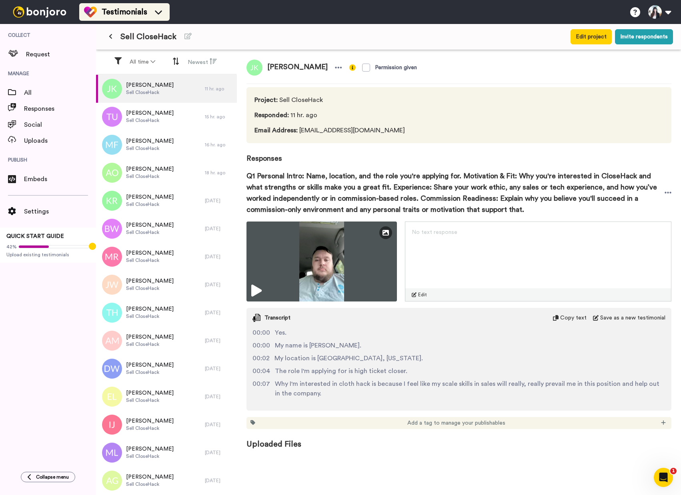
click at [103, 8] on span "Testimonials" at bounding box center [125, 11] width 46 height 11
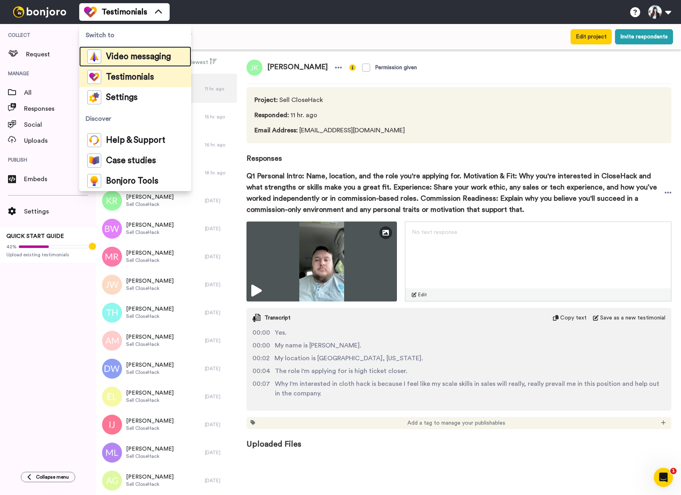
click at [121, 53] on span "Video messaging" at bounding box center [138, 57] width 65 height 8
